Goal: Information Seeking & Learning: Learn about a topic

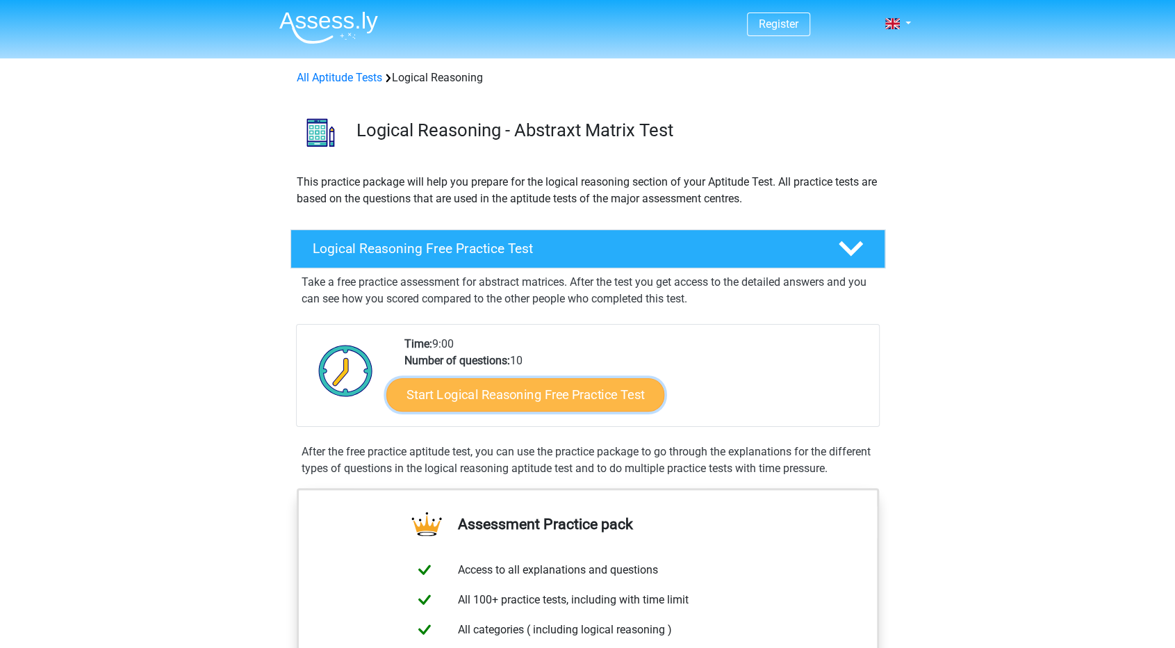
click at [516, 397] on link "Start Logical Reasoning Free Practice Test" at bounding box center [525, 393] width 278 height 33
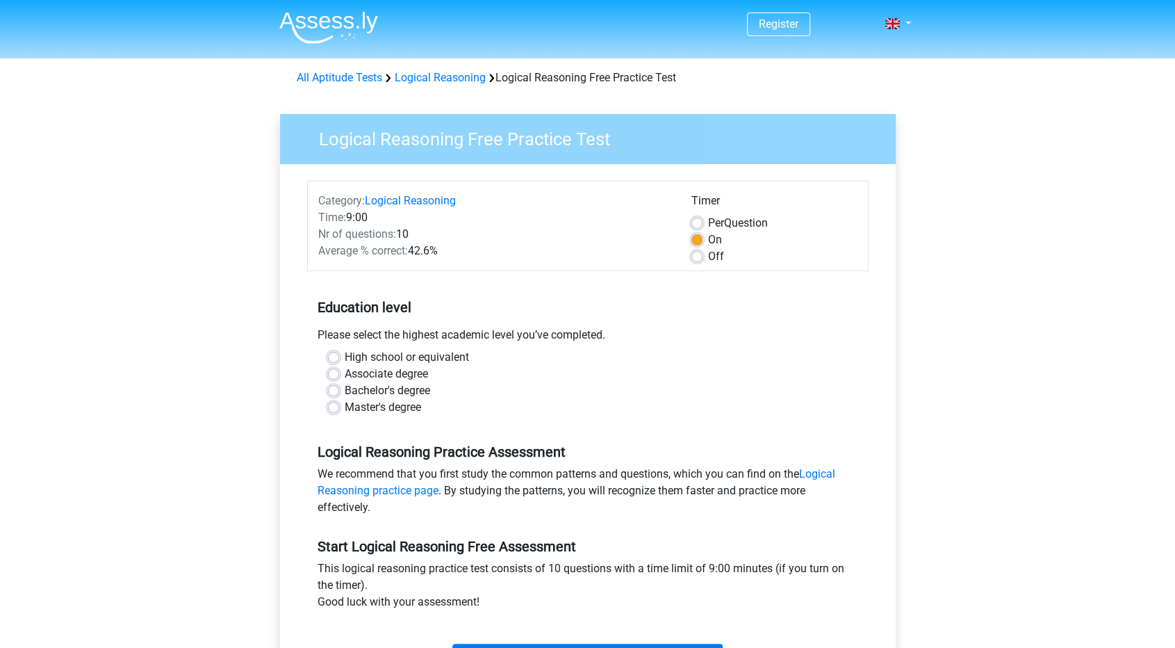
click at [397, 404] on label "Master's degree" at bounding box center [383, 407] width 76 height 17
click at [339, 404] on input "Master's degree" at bounding box center [333, 406] width 11 height 14
radio input "true"
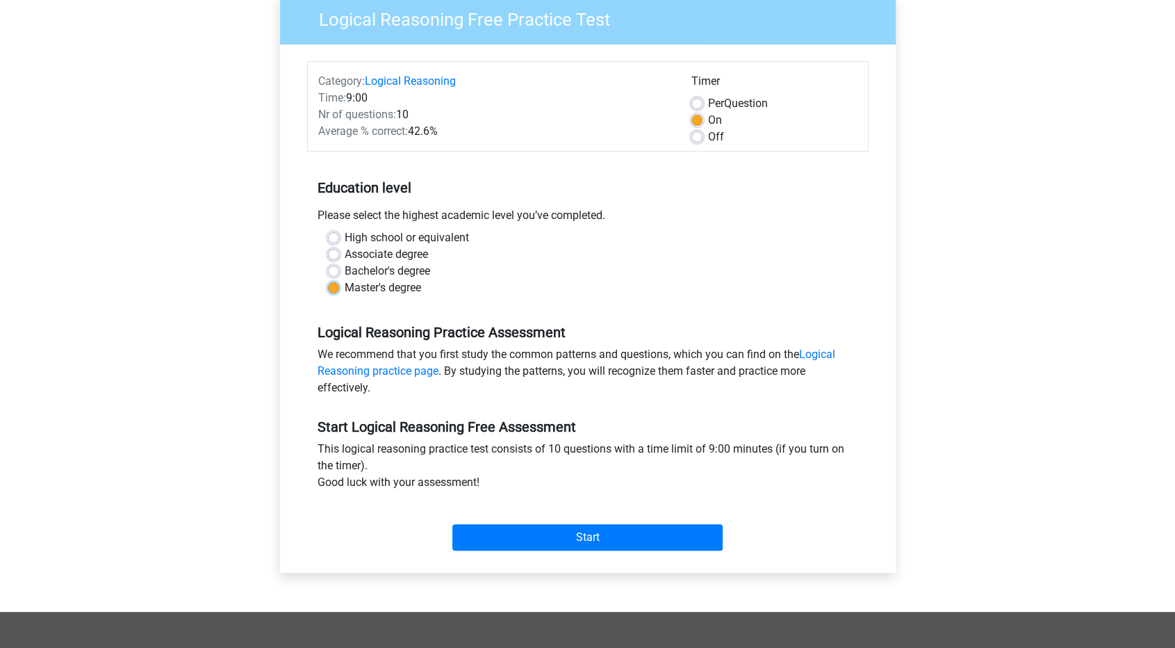
scroll to position [347, 0]
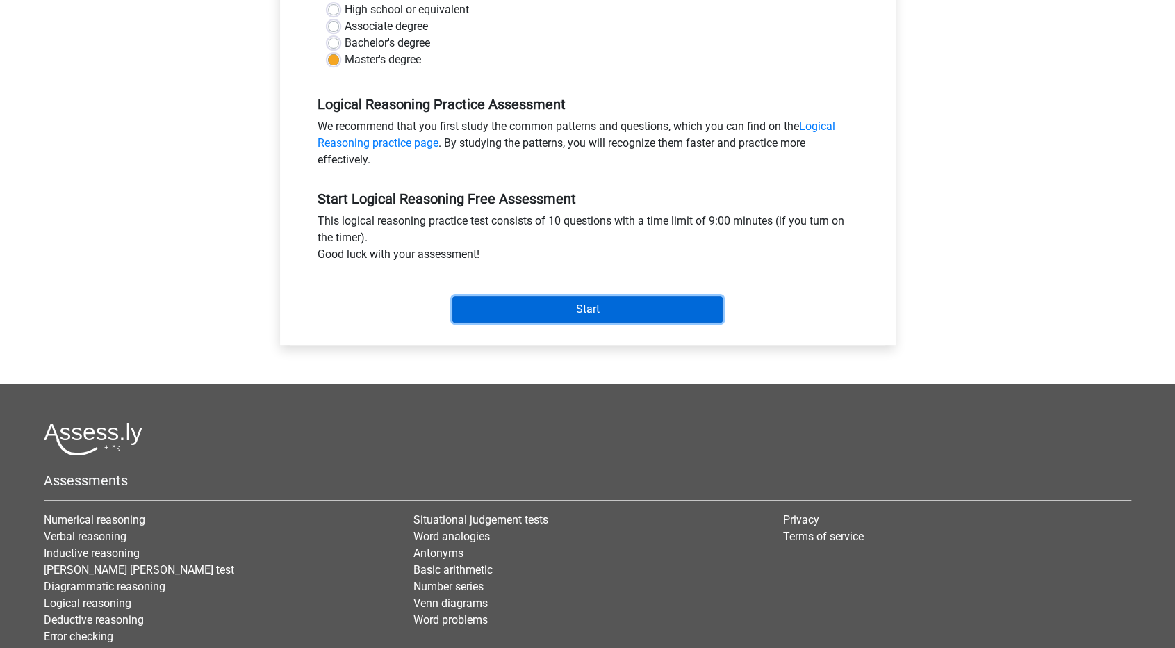
click at [636, 313] on input "Start" at bounding box center [587, 309] width 270 height 26
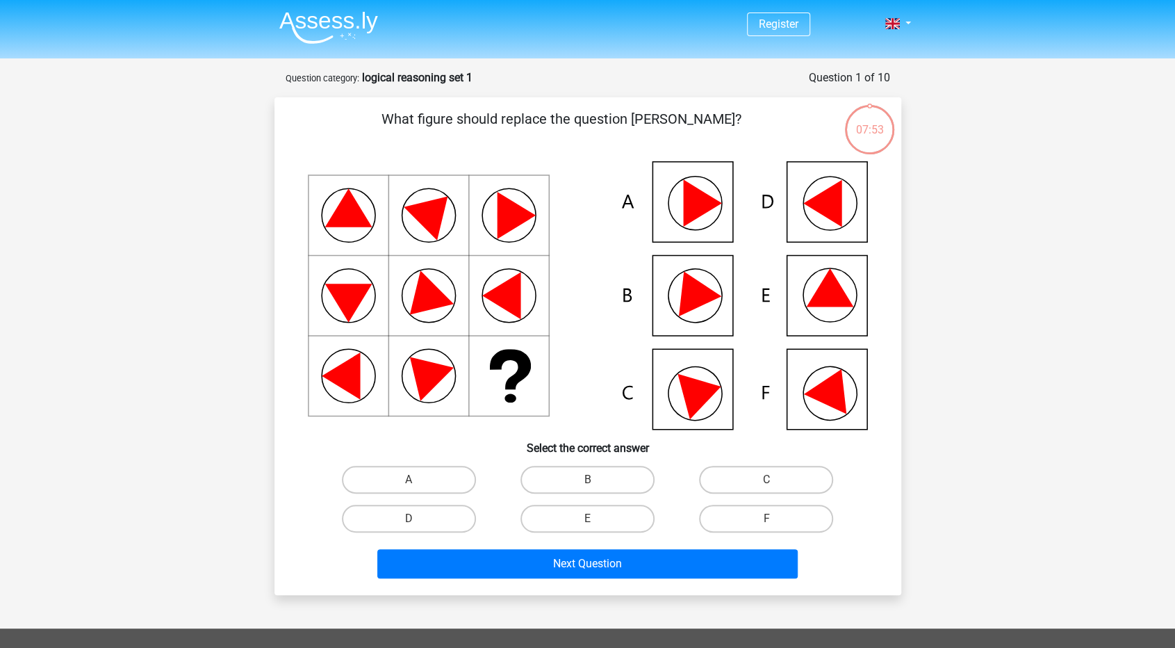
click at [698, 201] on icon at bounding box center [702, 202] width 38 height 47
click at [441, 468] on label "A" at bounding box center [409, 479] width 134 height 28
click at [418, 479] on input "A" at bounding box center [413, 483] width 9 height 9
radio input "true"
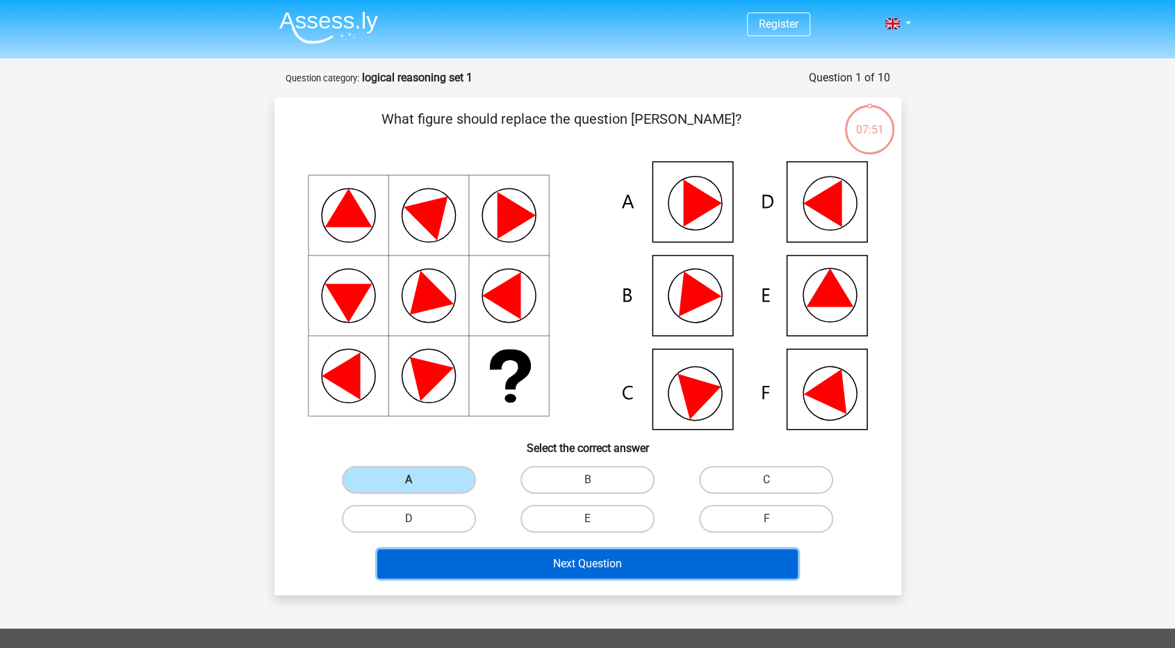
click at [513, 559] on button "Next Question" at bounding box center [587, 563] width 420 height 29
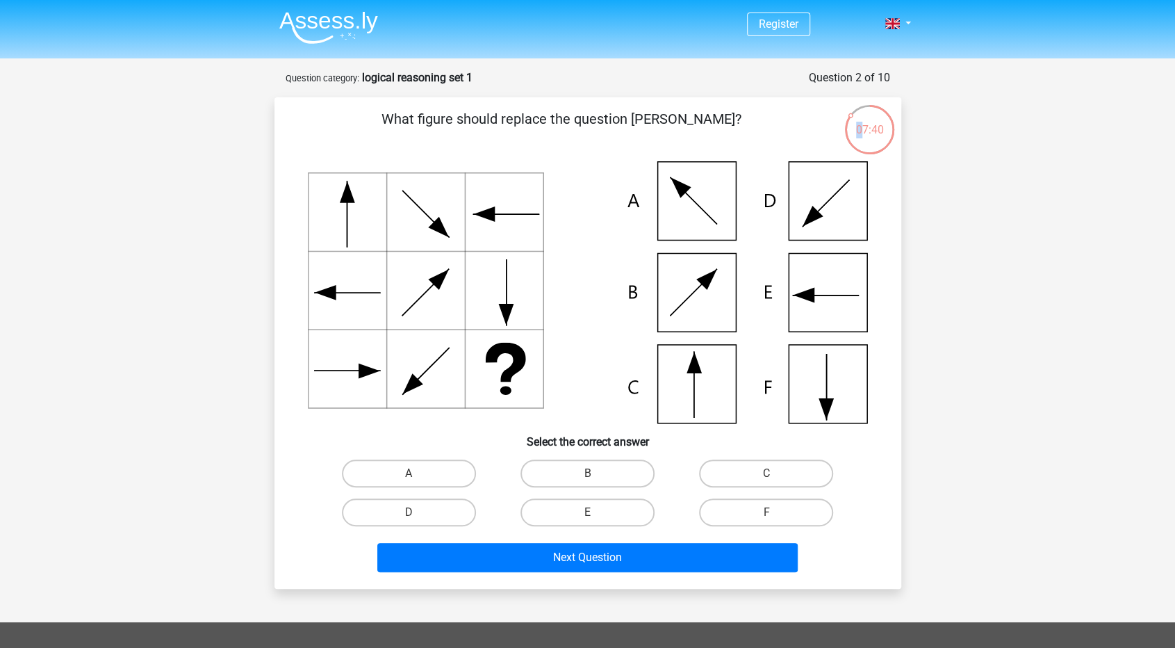
drag, startPoint x: 850, startPoint y: 115, endPoint x: 860, endPoint y: 110, distance: 10.6
click at [860, 110] on div "07:40" at bounding box center [869, 121] width 52 height 35
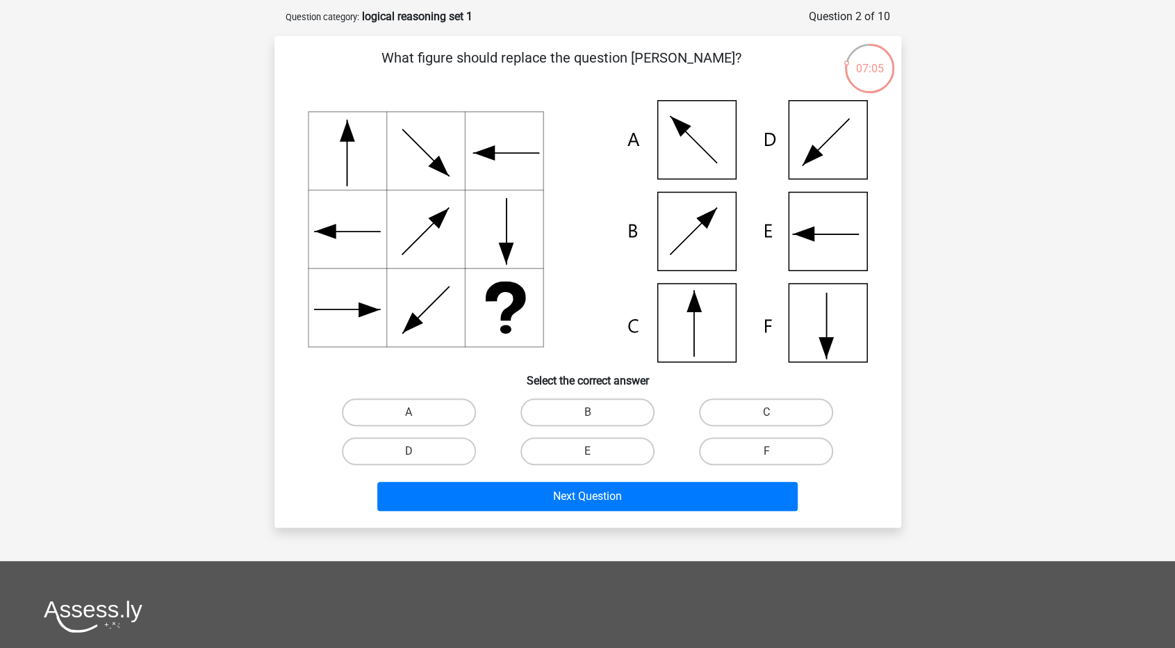
scroll to position [69, 0]
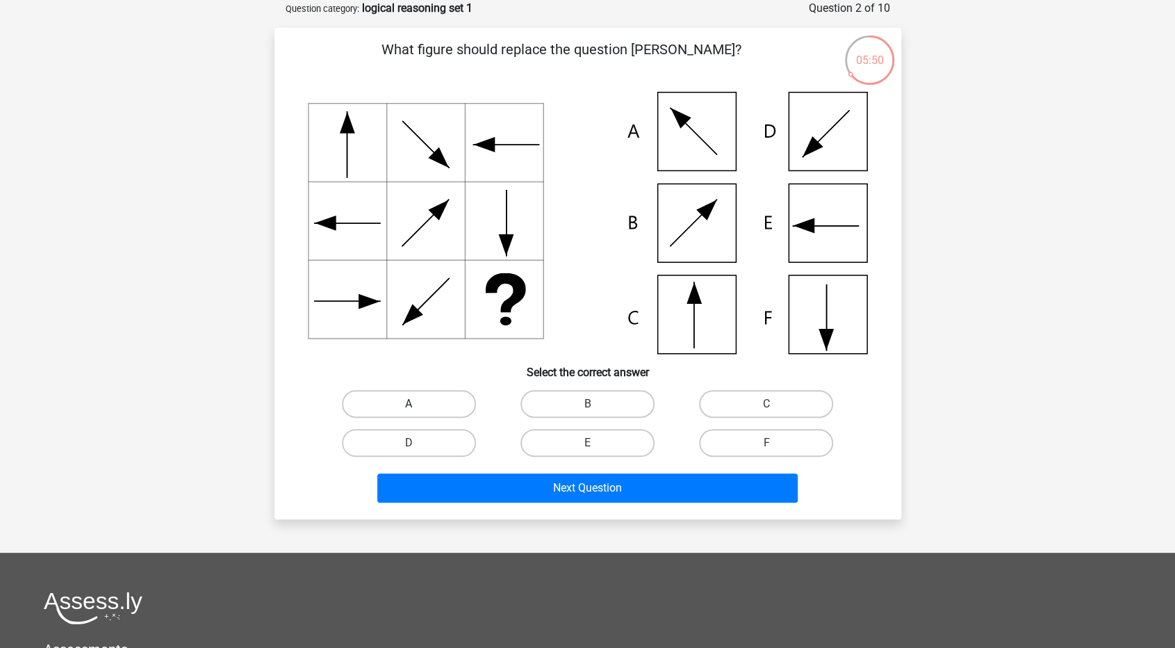
click at [402, 405] on label "A" at bounding box center [409, 404] width 134 height 28
click at [409, 405] on input "A" at bounding box center [413, 408] width 9 height 9
radio input "true"
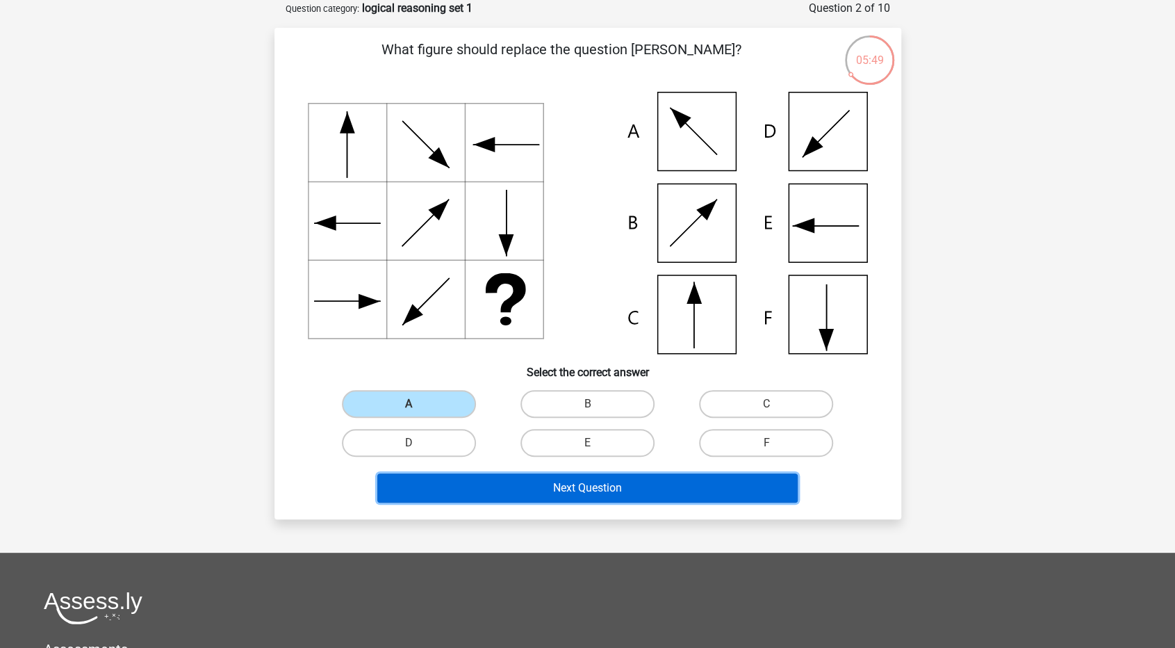
click at [475, 479] on button "Next Question" at bounding box center [587, 487] width 420 height 29
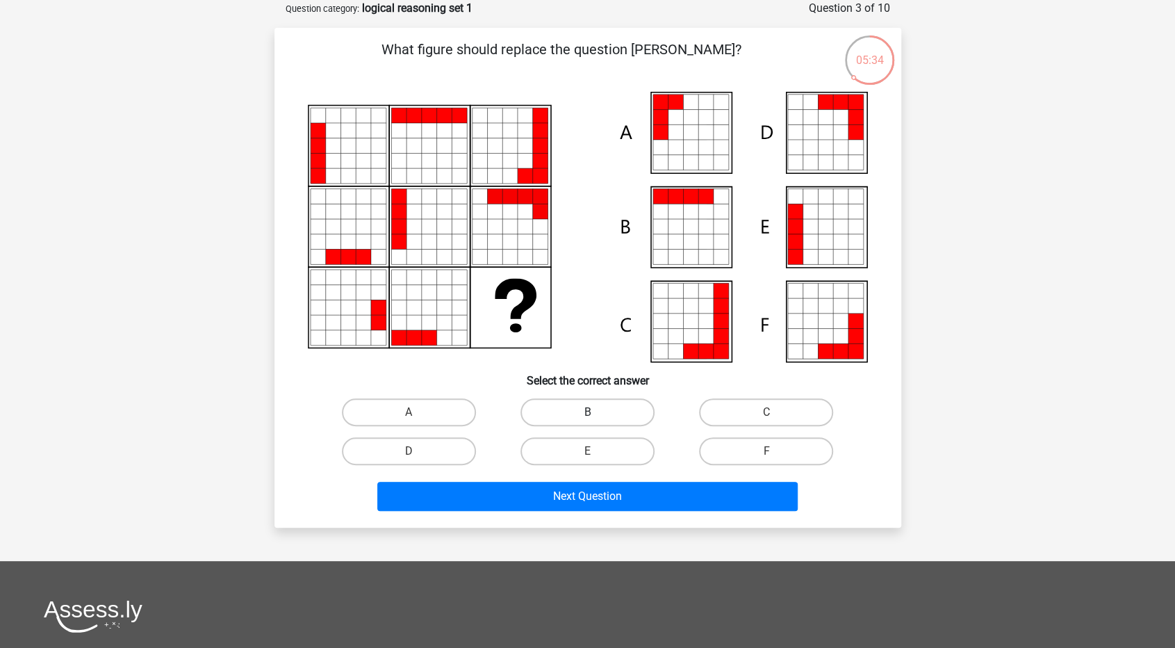
click at [554, 412] on label "B" at bounding box center [587, 412] width 134 height 28
click at [587, 412] on input "B" at bounding box center [591, 416] width 9 height 9
radio input "true"
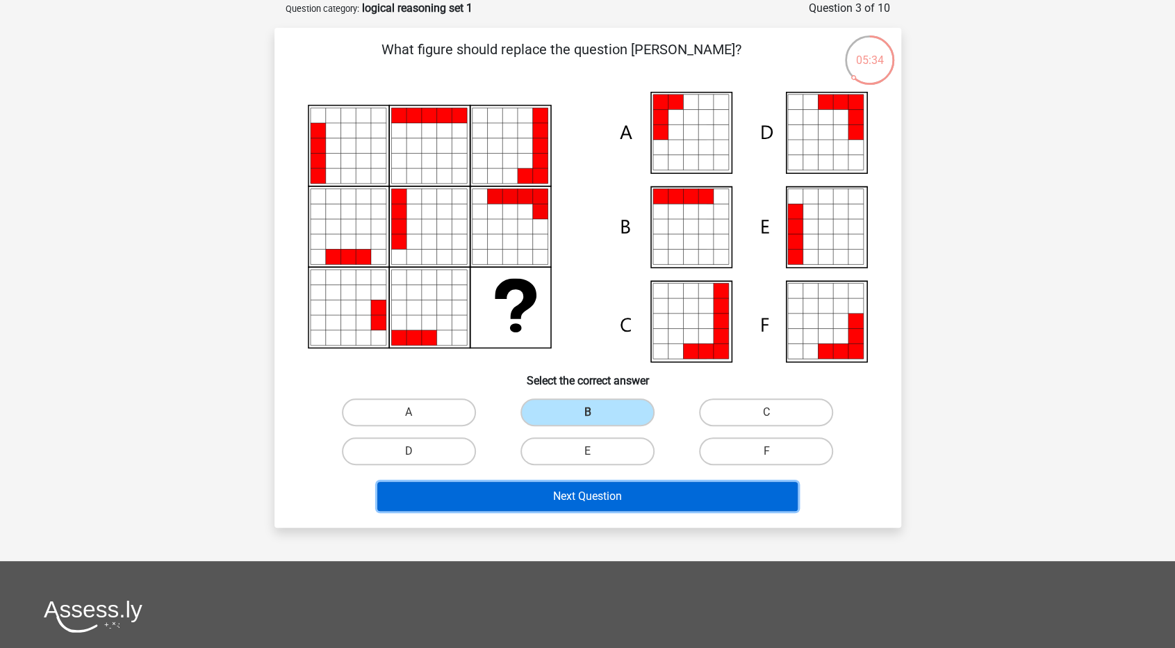
click at [614, 497] on button "Next Question" at bounding box center [587, 495] width 420 height 29
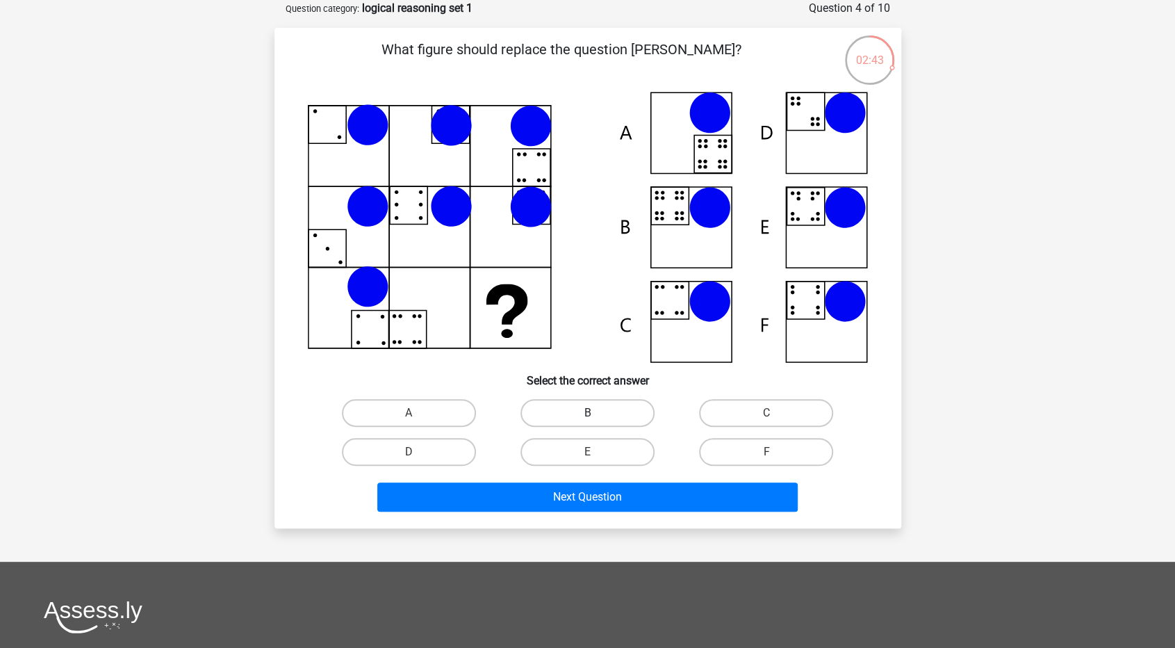
click at [622, 406] on label "B" at bounding box center [587, 413] width 134 height 28
click at [596, 413] on input "B" at bounding box center [591, 417] width 9 height 9
radio input "true"
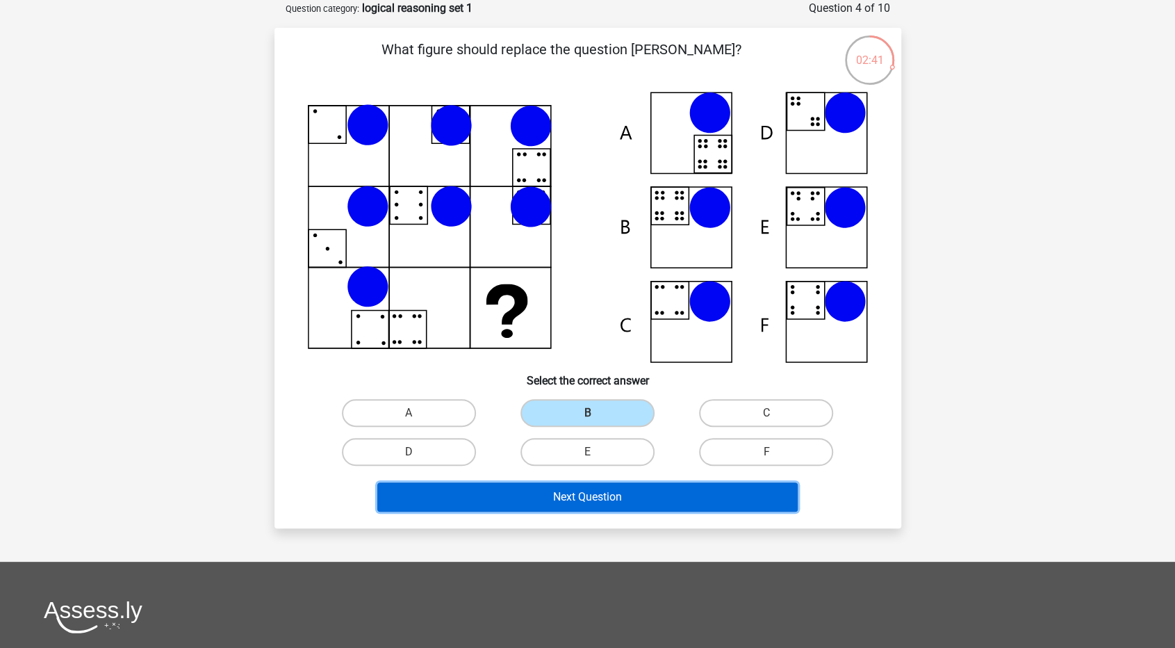
click at [643, 488] on button "Next Question" at bounding box center [587, 496] width 420 height 29
